Goal: Task Accomplishment & Management: Use online tool/utility

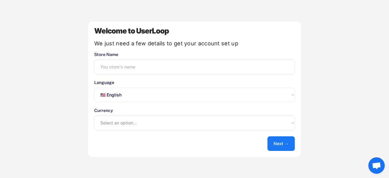
select select ""en""
click at [123, 66] on input "input" at bounding box center [194, 67] width 201 height 15
type input "the jelly corner"
click at [124, 120] on select "Select an option... UAE Dirham (AED) Lek (ALL) Kwanza (AOA) Netherlands Antilli…" at bounding box center [194, 123] width 201 height 15
select select ""1348695171700984260__LOOKUP__1635527639174x591942813311942000""
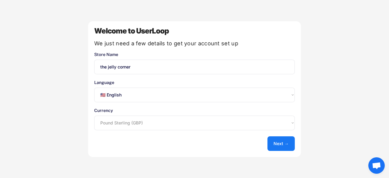
click at [94, 116] on select "Select an option... UAE Dirham (AED) Lek (ALL) Kwanza (AOA) Netherlands Antilli…" at bounding box center [194, 123] width 201 height 15
click at [278, 144] on button "Next →" at bounding box center [281, 143] width 27 height 15
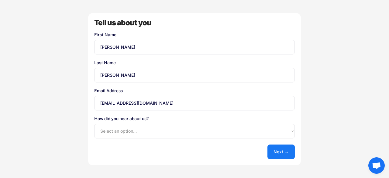
click at [244, 134] on select "Select an option... Shopify App Store Google UserLoop Blog Referred by a friend…" at bounding box center [194, 131] width 201 height 15
select select ""userloop_blog""
click at [94, 124] on select "Select an option... Shopify App Store Google UserLoop Blog Referred by a friend…" at bounding box center [194, 131] width 201 height 15
click at [279, 151] on button "Next →" at bounding box center [281, 151] width 27 height 15
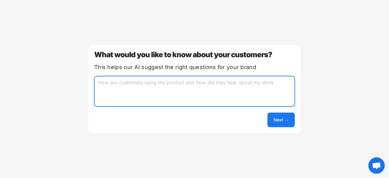
click at [161, 87] on textarea at bounding box center [194, 91] width 201 height 30
type textarea "what is the emergency number in the uk"
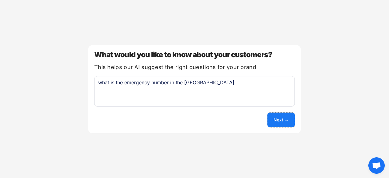
click at [280, 124] on button "Next →" at bounding box center [281, 119] width 27 height 15
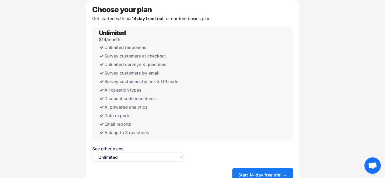
click at [151, 158] on select "Select an option... Unlimited Free" at bounding box center [137, 156] width 91 height 9
select select ""free0""
click at [92, 152] on select "Select an option... Unlimited Free" at bounding box center [137, 156] width 91 height 9
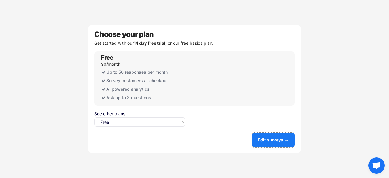
click at [264, 143] on button "Edit surveys →" at bounding box center [273, 140] width 43 height 15
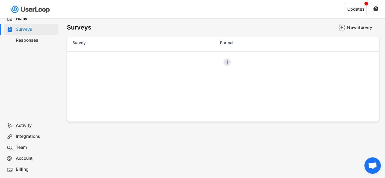
click at [20, 20] on div "Home" at bounding box center [36, 19] width 40 height 6
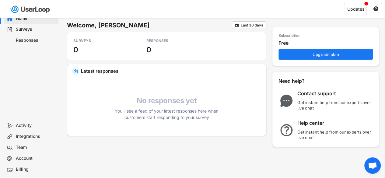
click at [33, 31] on div "Surveys" at bounding box center [36, 29] width 40 height 6
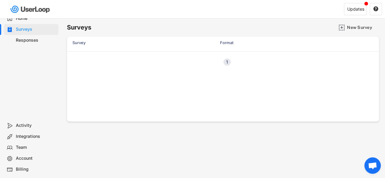
click at [27, 42] on div "Responses" at bounding box center [36, 40] width 40 height 6
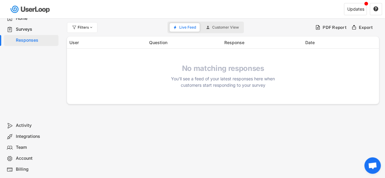
click at [26, 32] on div "Surveys" at bounding box center [36, 29] width 40 height 6
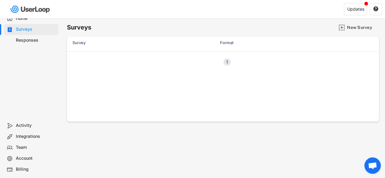
click at [114, 62] on div "Previous 1 Next" at bounding box center [223, 61] width 312 height 21
click at [342, 27] on img at bounding box center [341, 27] width 6 height 6
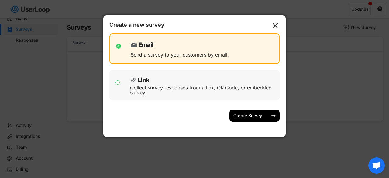
click at [174, 97] on div "Link Collect survey responses from a link, QR Code, or embedded survey." at bounding box center [194, 85] width 170 height 30
checkbox input "false"
checkbox input "true"
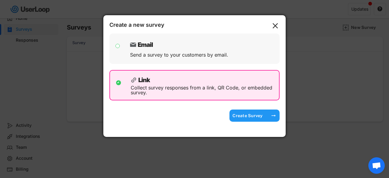
click at [236, 116] on div "Create Survey" at bounding box center [248, 115] width 30 height 5
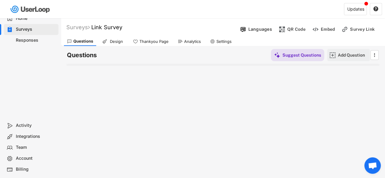
click at [337, 51] on div "Add Question" at bounding box center [352, 55] width 30 height 12
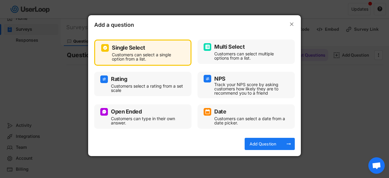
click at [171, 60] on div "Single Select Customers can select a single option from a list." at bounding box center [142, 52] width 83 height 18
click at [261, 144] on div "Add Question" at bounding box center [263, 143] width 30 height 5
click at [291, 145] on text "arrow_right_alt" at bounding box center [289, 144] width 6 height 6
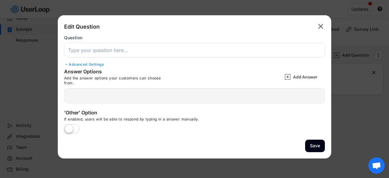
click at [121, 52] on input "input" at bounding box center [194, 50] width 261 height 15
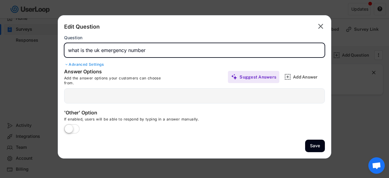
drag, startPoint x: 97, startPoint y: 50, endPoint x: 206, endPoint y: 43, distance: 109.0
click at [206, 43] on input "input" at bounding box center [194, 50] width 261 height 15
click at [100, 50] on input "input" at bounding box center [194, 50] width 261 height 15
type input "what is the UK emergency number"
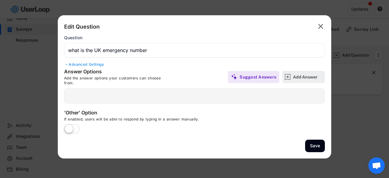
click at [297, 78] on div "Add Answer" at bounding box center [308, 76] width 30 height 5
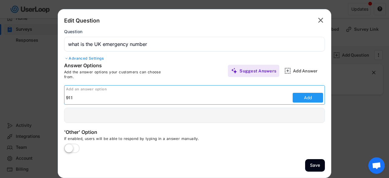
type input "911"
click at [303, 102] on button "Add" at bounding box center [308, 98] width 30 height 10
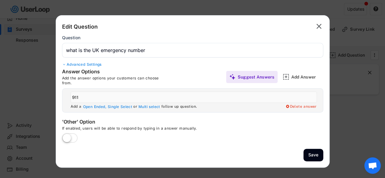
click at [85, 97] on input "input" at bounding box center [194, 97] width 246 height 11
click at [292, 75] on div "Add Answer" at bounding box center [306, 76] width 30 height 5
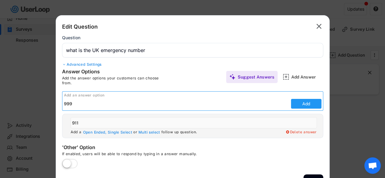
type input "999"
click at [292, 101] on button "Add" at bounding box center [306, 104] width 30 height 10
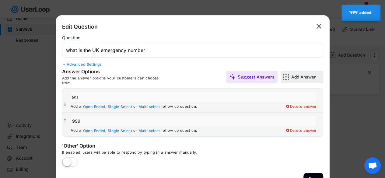
click at [295, 78] on div "Add Answer" at bounding box center [306, 76] width 30 height 5
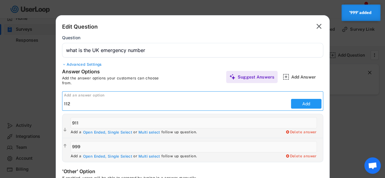
type input "112"
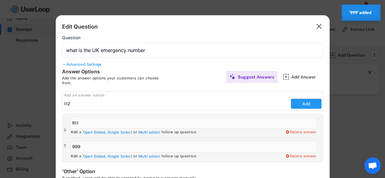
click at [302, 104] on button "Add" at bounding box center [306, 104] width 30 height 10
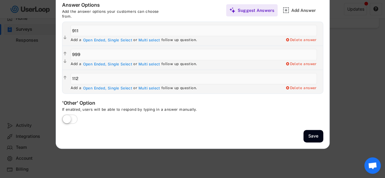
scroll to position [66, 0]
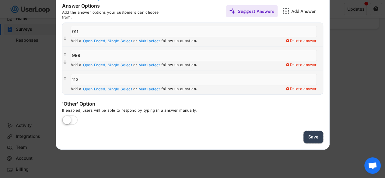
click at [309, 134] on button "Save" at bounding box center [313, 137] width 20 height 12
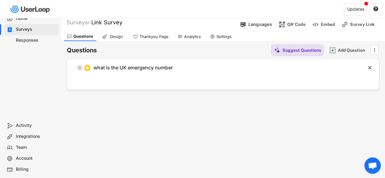
scroll to position [0, 0]
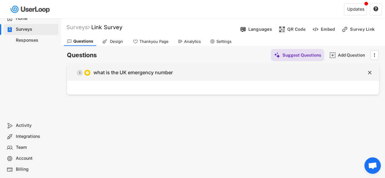
click at [180, 74] on div "  1 what is the UK emergency number" at bounding box center [207, 73] width 281 height 14
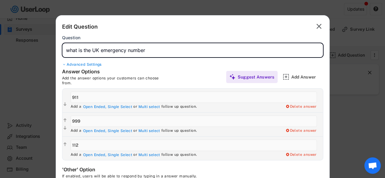
click at [146, 47] on input "input" at bounding box center [192, 50] width 261 height 15
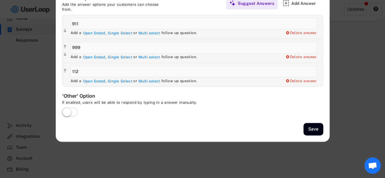
scroll to position [80, 0]
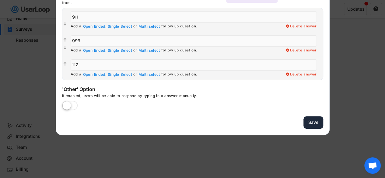
type input "what is the UK emergency number?"
click at [313, 126] on button "Save" at bounding box center [313, 122] width 20 height 12
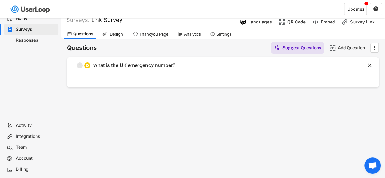
scroll to position [0, 0]
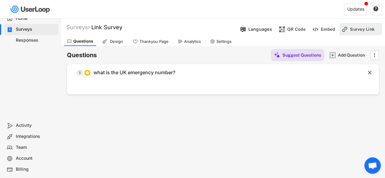
click at [353, 31] on div "Survey Link" at bounding box center [365, 28] width 30 height 5
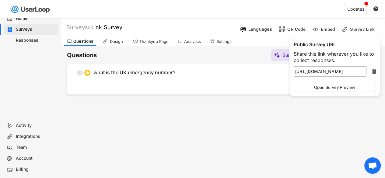
click at [338, 72] on input "input" at bounding box center [329, 71] width 73 height 10
click at [28, 29] on div "Surveys" at bounding box center [36, 29] width 40 height 6
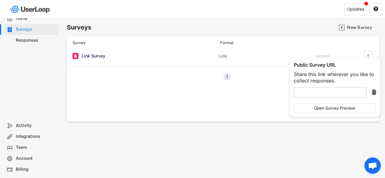
type input "[URL][DOMAIN_NAME]"
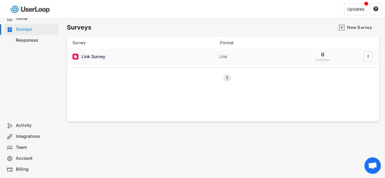
click at [98, 54] on div "Link Survey" at bounding box center [93, 57] width 24 height 6
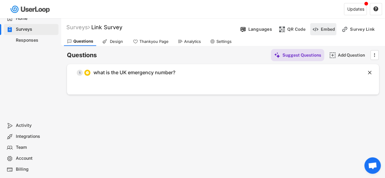
click at [330, 32] on div "Embed" at bounding box center [327, 28] width 14 height 5
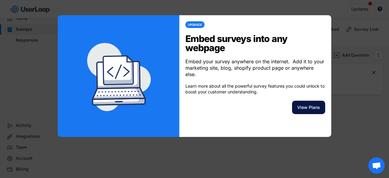
click at [311, 101] on button "View Plans" at bounding box center [308, 107] width 33 height 13
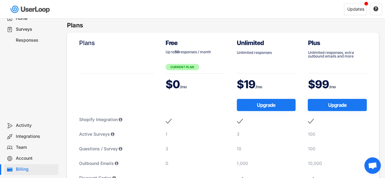
click at [27, 28] on div "Surveys" at bounding box center [36, 29] width 40 height 6
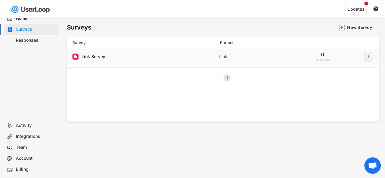
click at [368, 57] on icon "" at bounding box center [367, 56] width 6 height 9
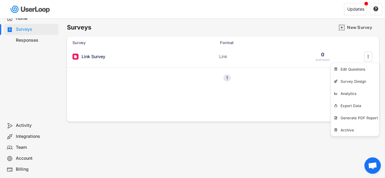
click at [282, 90] on div "Survey Format Link Survey Link 0 RESPONSES  Previous 1 Next" at bounding box center [223, 78] width 312 height 85
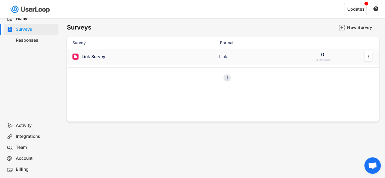
click at [95, 58] on div "Link Survey" at bounding box center [93, 57] width 24 height 6
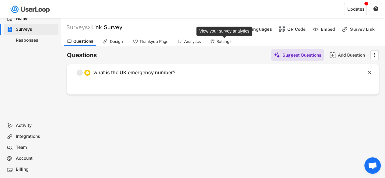
click at [217, 40] on div "Settings" at bounding box center [223, 41] width 15 height 5
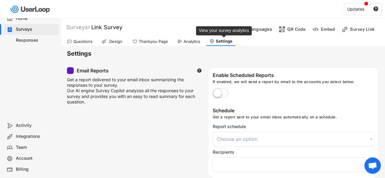
select select
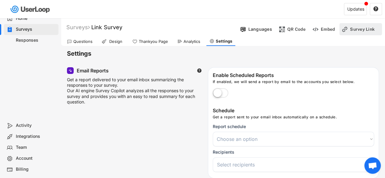
click at [364, 27] on div "Survey Link" at bounding box center [365, 28] width 30 height 5
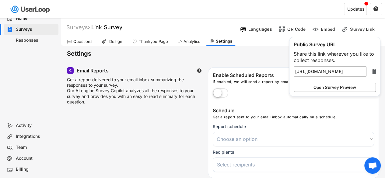
click at [0, 0] on button "Open Survey Preview" at bounding box center [0, 0] width 0 height 0
